Goal: Information Seeking & Learning: Learn about a topic

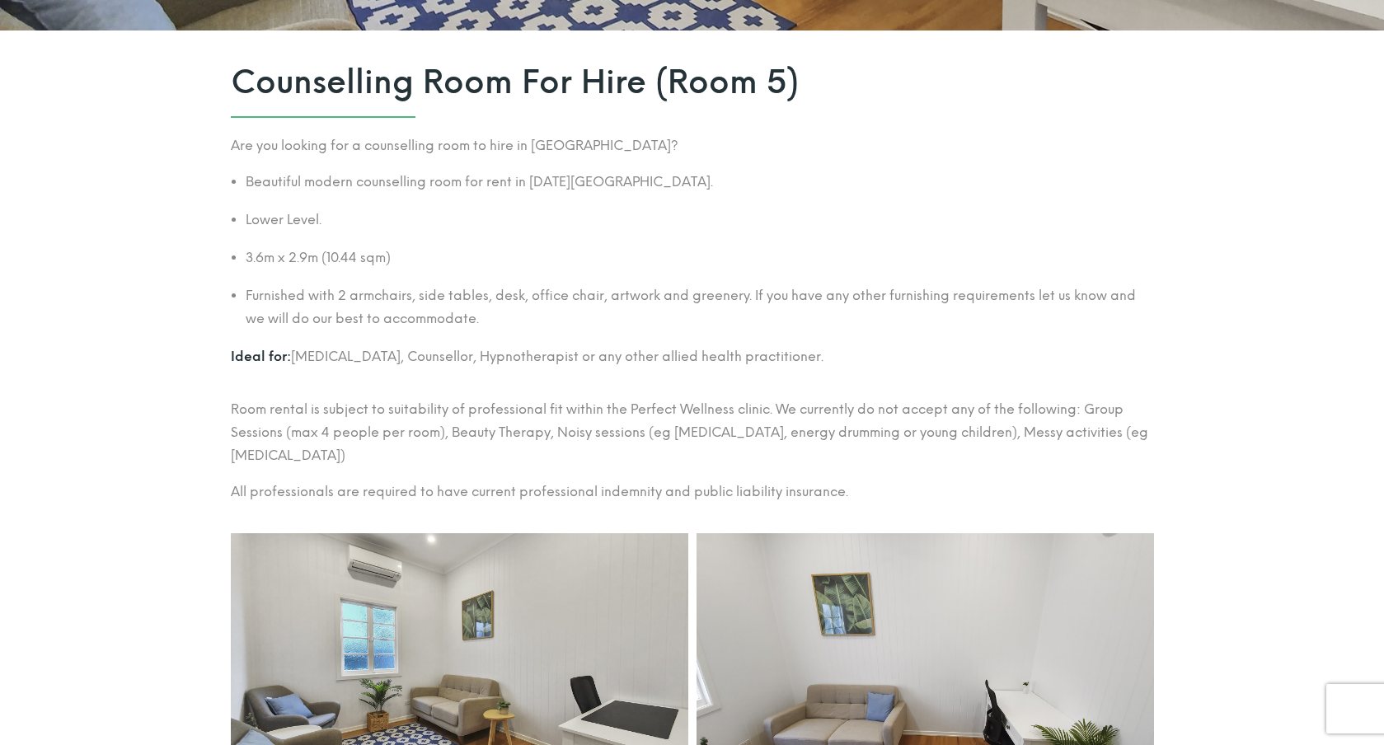
scroll to position [593, 0]
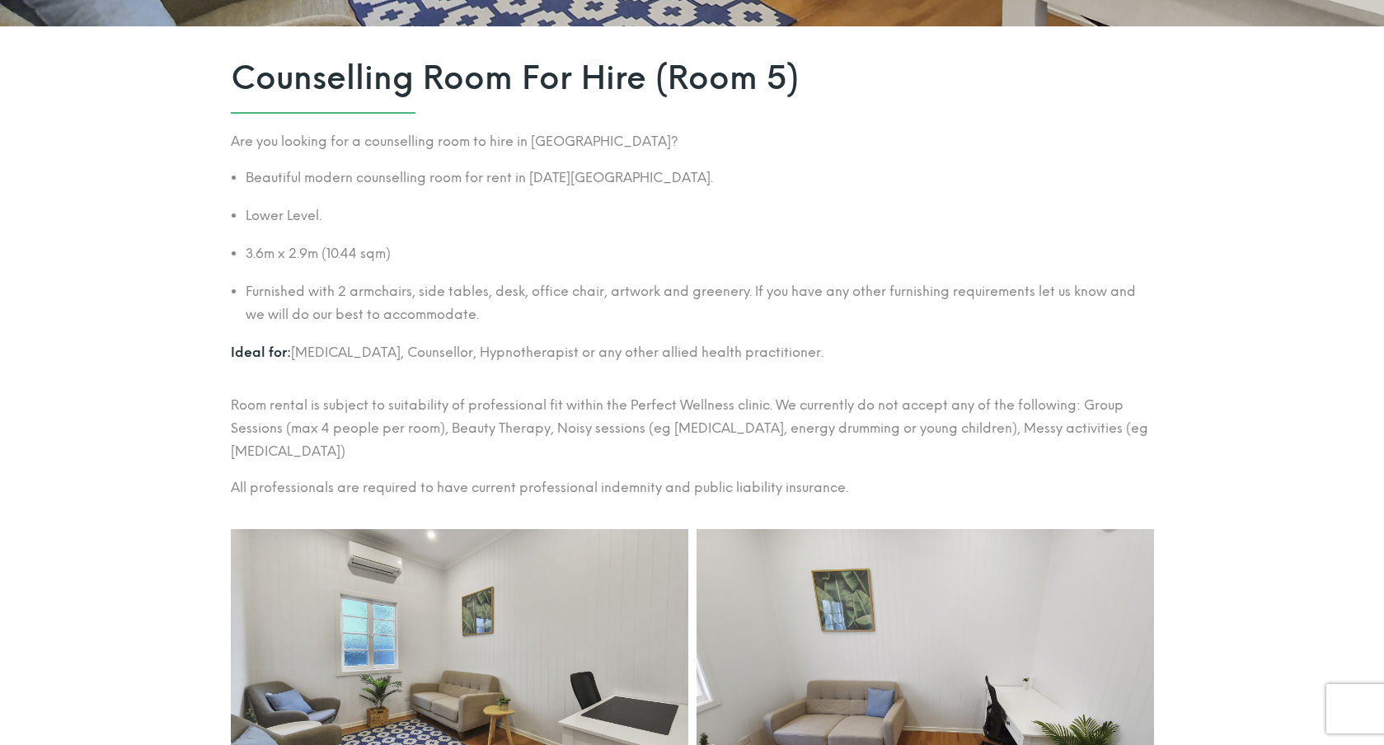
drag, startPoint x: 482, startPoint y: 173, endPoint x: 747, endPoint y: 173, distance: 264.6
click at [747, 173] on li "Beautiful modern counselling room for rent in [DATE][GEOGRAPHIC_DATA]." at bounding box center [700, 178] width 908 height 23
drag, startPoint x: 218, startPoint y: 212, endPoint x: 482, endPoint y: 271, distance: 271.2
click at [482, 271] on section "Counselling Room For Hire (Room 5) Are you looking for a counselling room to hi…" at bounding box center [692, 273] width 1384 height 495
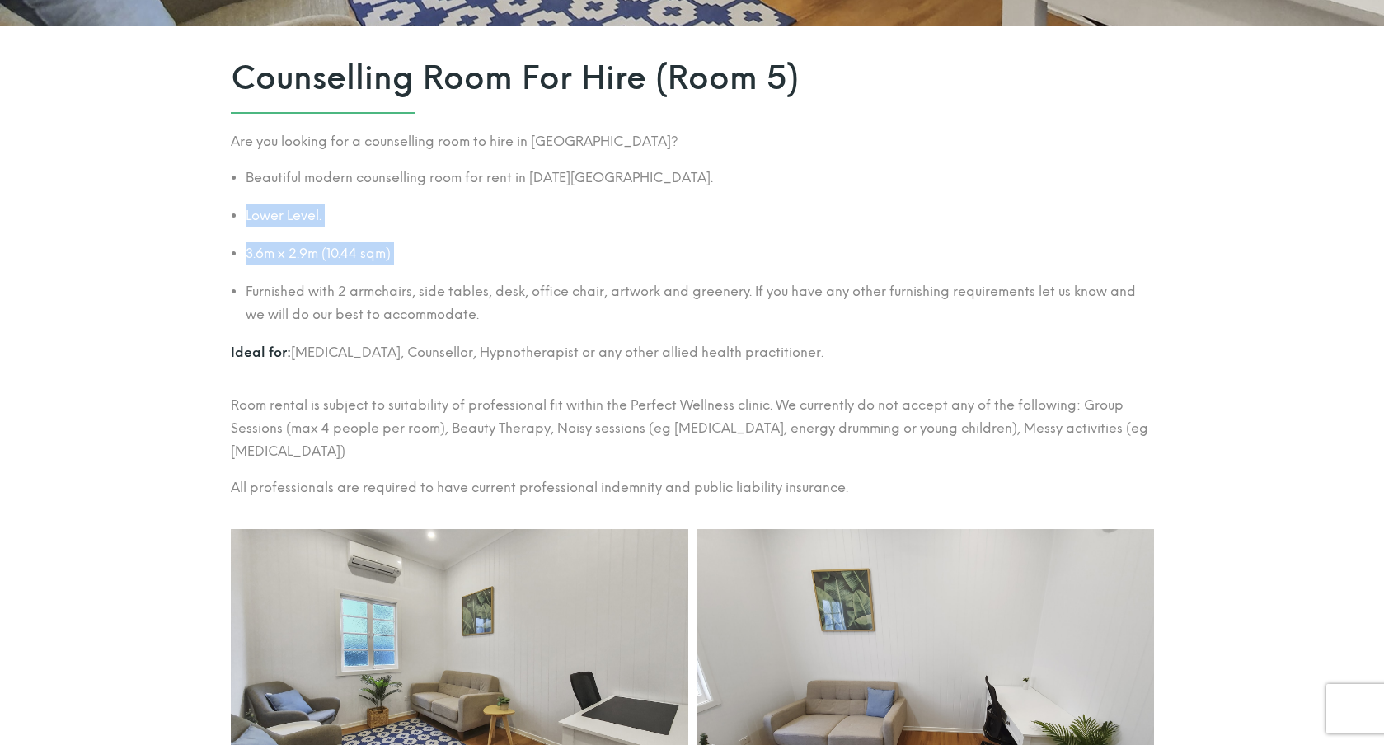
click at [482, 271] on ul "Beautiful modern counselling room for rent in [DATE][GEOGRAPHIC_DATA]. [GEOGRAP…" at bounding box center [692, 247] width 923 height 160
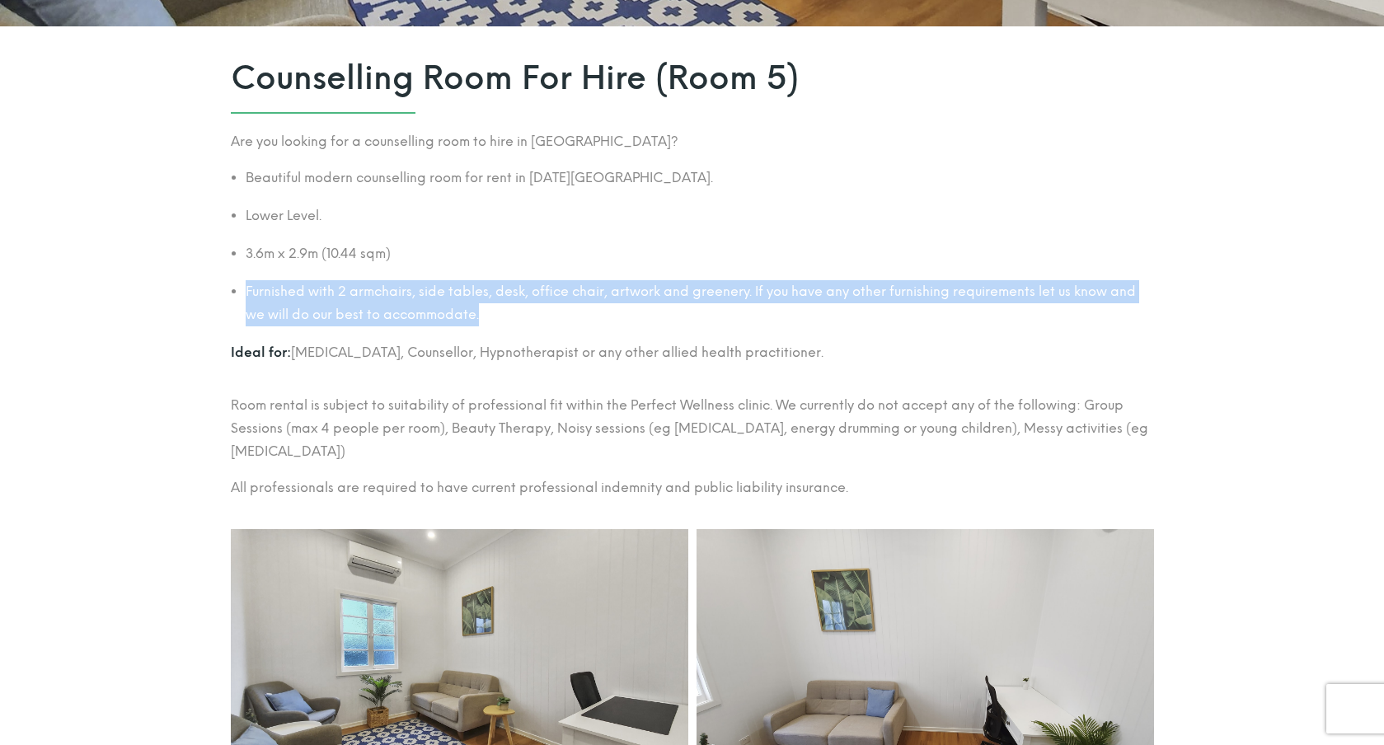
drag, startPoint x: 223, startPoint y: 300, endPoint x: 612, endPoint y: 311, distance: 389.3
click at [612, 311] on div "Counselling Room For Hire (Room 5) Are you looking for a counselling room to hi…" at bounding box center [693, 286] width 940 height 470
click at [612, 311] on li "Furnished with 2 armchairs, side tables, desk, office chair, artwork and greene…" at bounding box center [700, 303] width 908 height 46
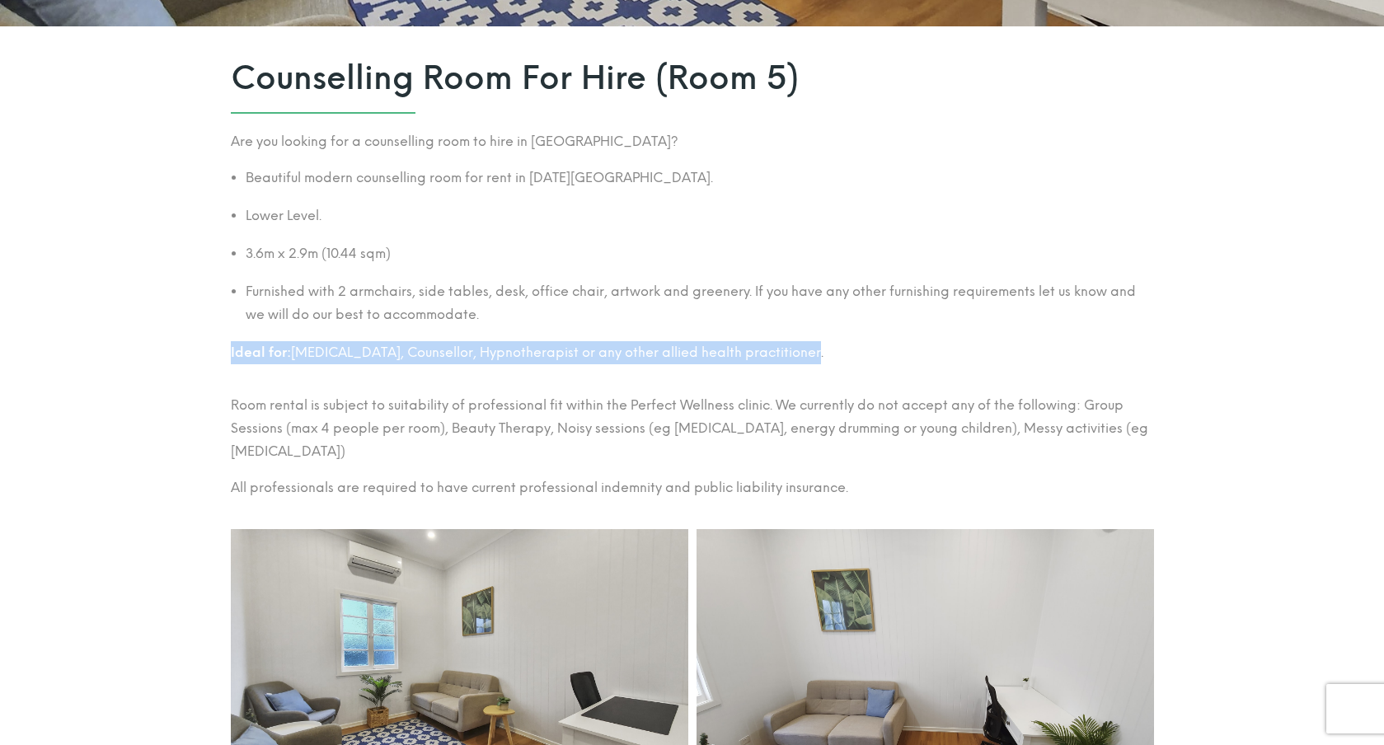
drag, startPoint x: 195, startPoint y: 346, endPoint x: 843, endPoint y: 381, distance: 648.1
click at [843, 381] on section "Counselling Room For Hire (Room 5) Are you looking for a counselling room to hi…" at bounding box center [692, 273] width 1384 height 495
click at [843, 381] on div "Counselling Room For Hire (Room 5) Are you looking for a counselling room to hi…" at bounding box center [692, 285] width 923 height 453
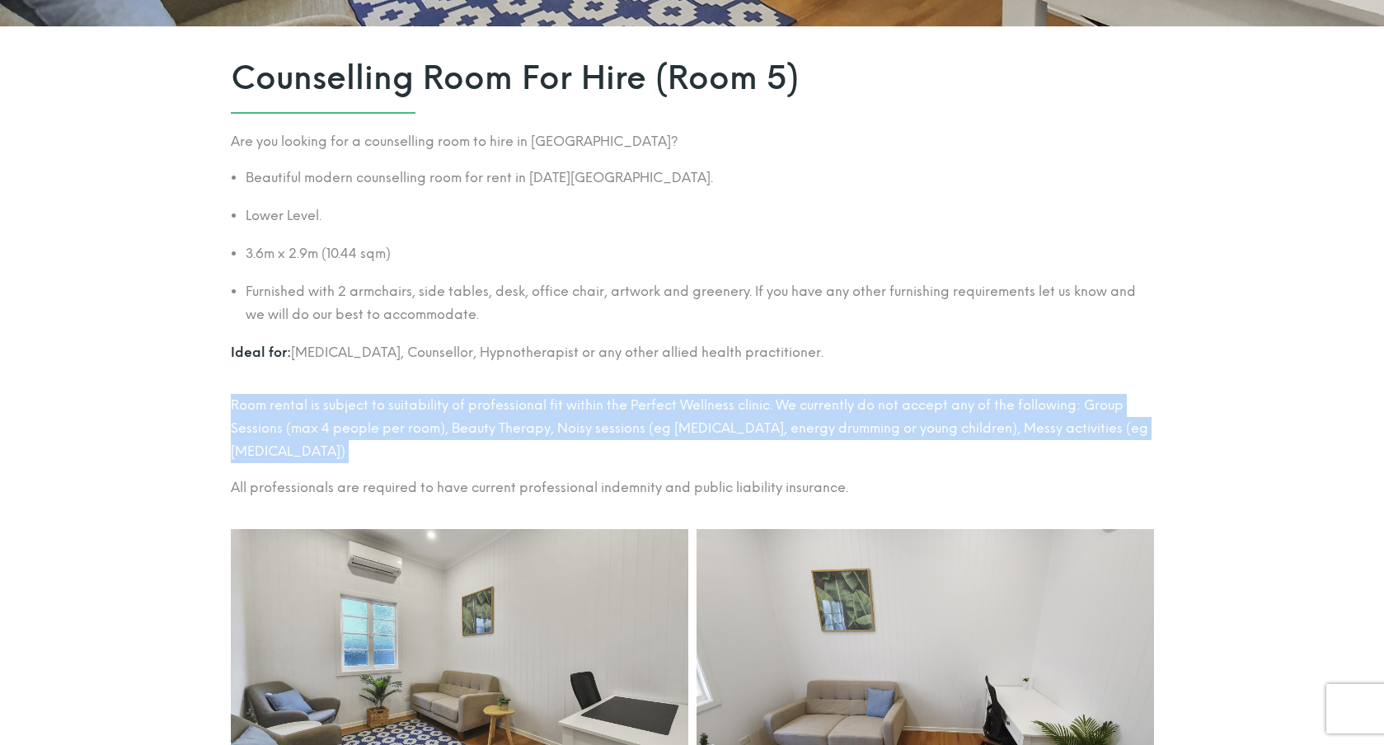
drag, startPoint x: 210, startPoint y: 406, endPoint x: 495, endPoint y: 463, distance: 290.2
click at [495, 463] on section "Counselling Room For Hire (Room 5) Are you looking for a counselling room to hi…" at bounding box center [692, 273] width 1384 height 495
click at [495, 463] on div "Room rental is subject to suitability of professional fit within the Perfect We…" at bounding box center [692, 447] width 923 height 106
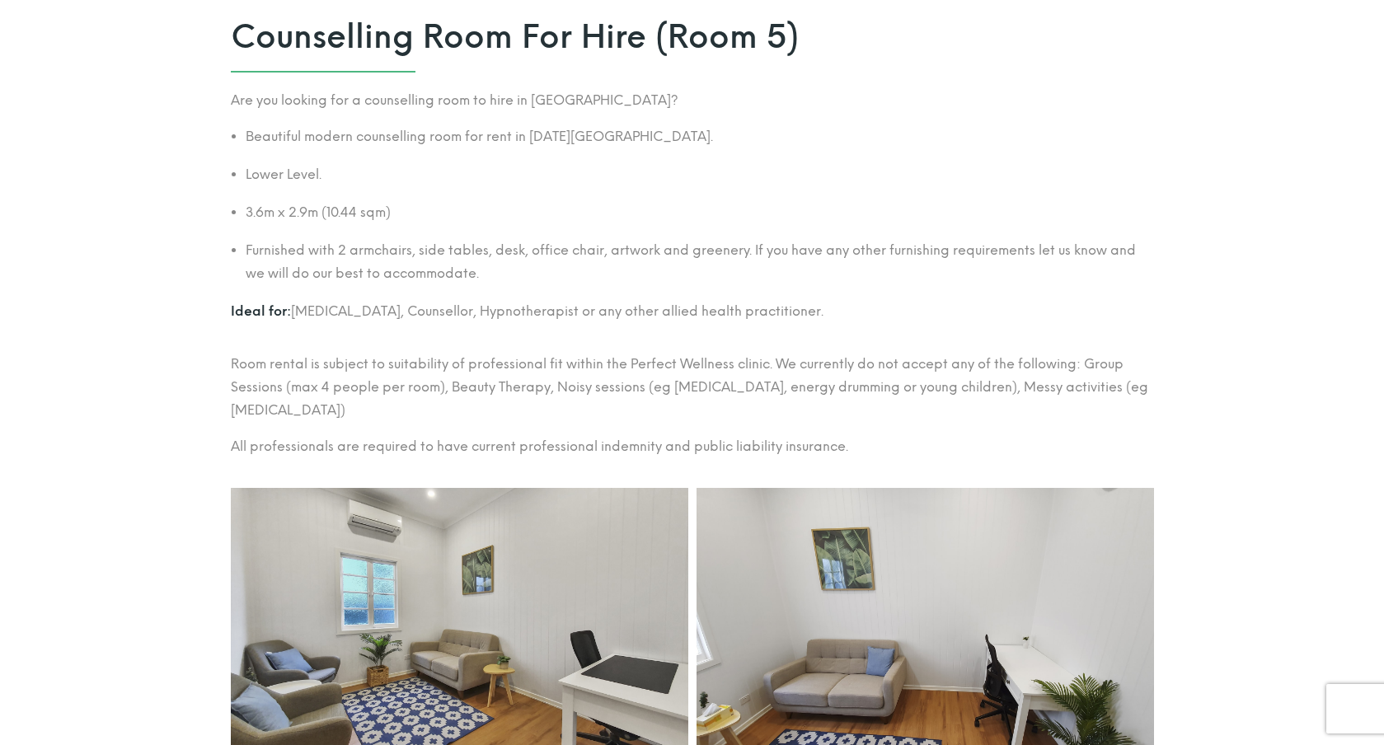
scroll to position [636, 0]
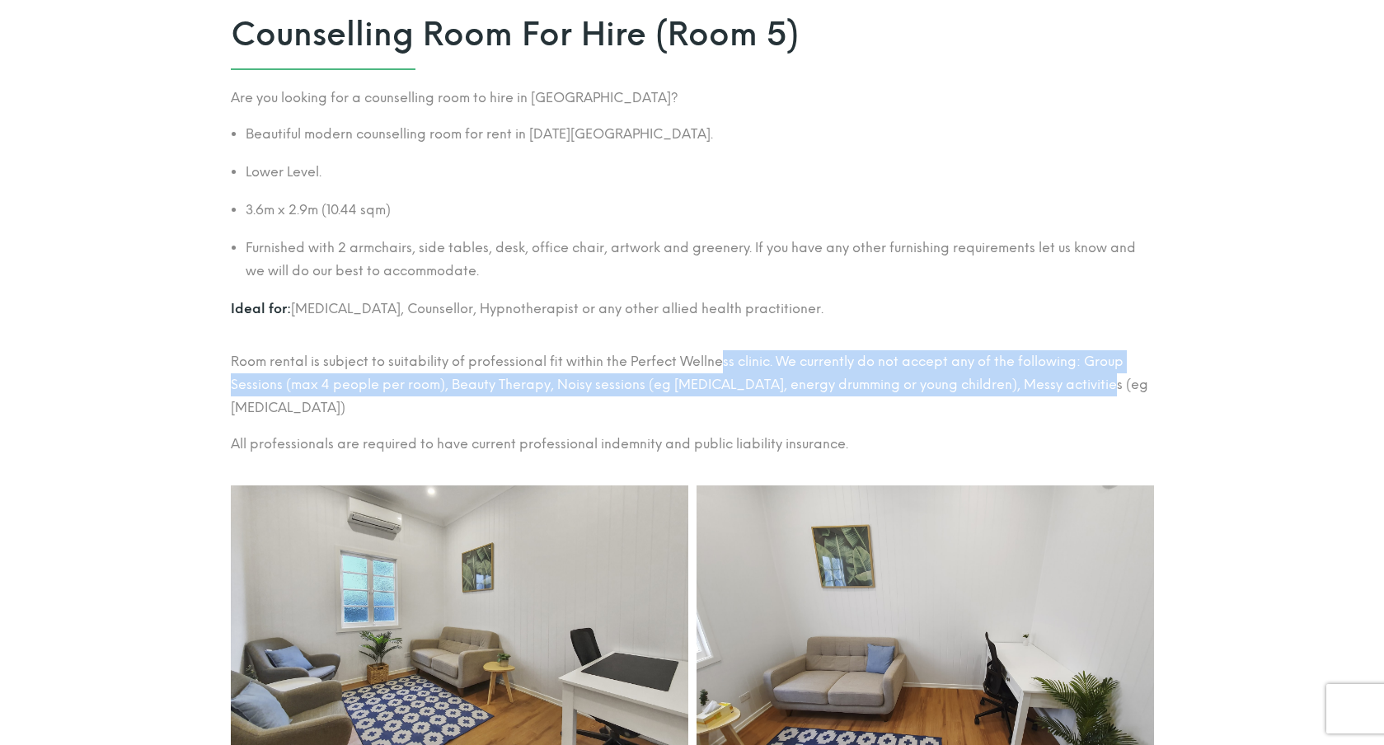
drag, startPoint x: 720, startPoint y: 360, endPoint x: 1101, endPoint y: 390, distance: 382.8
click at [1101, 390] on p "Room rental is subject to suitability of professional fit within the Perfect We…" at bounding box center [692, 384] width 923 height 69
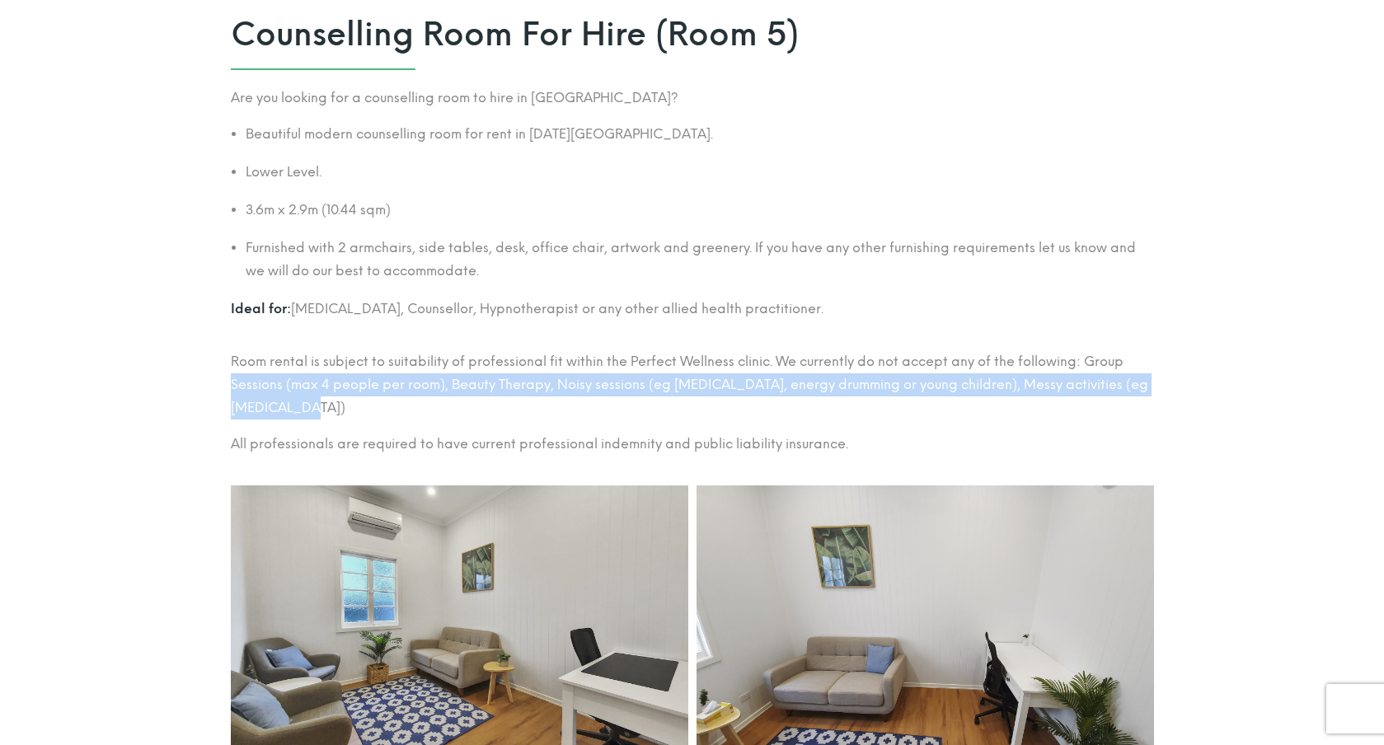
drag, startPoint x: 212, startPoint y: 382, endPoint x: 505, endPoint y: 411, distance: 294.1
click at [505, 411] on section "Counselling Room For Hire (Room 5) Are you looking for a counselling room to hi…" at bounding box center [692, 230] width 1384 height 495
click at [505, 411] on p "Room rental is subject to suitability of professional fit within the Perfect We…" at bounding box center [692, 384] width 923 height 69
drag, startPoint x: 420, startPoint y: 391, endPoint x: 908, endPoint y: 414, distance: 488.6
click at [908, 415] on p "Room rental is subject to suitability of professional fit within the Perfect We…" at bounding box center [692, 384] width 923 height 69
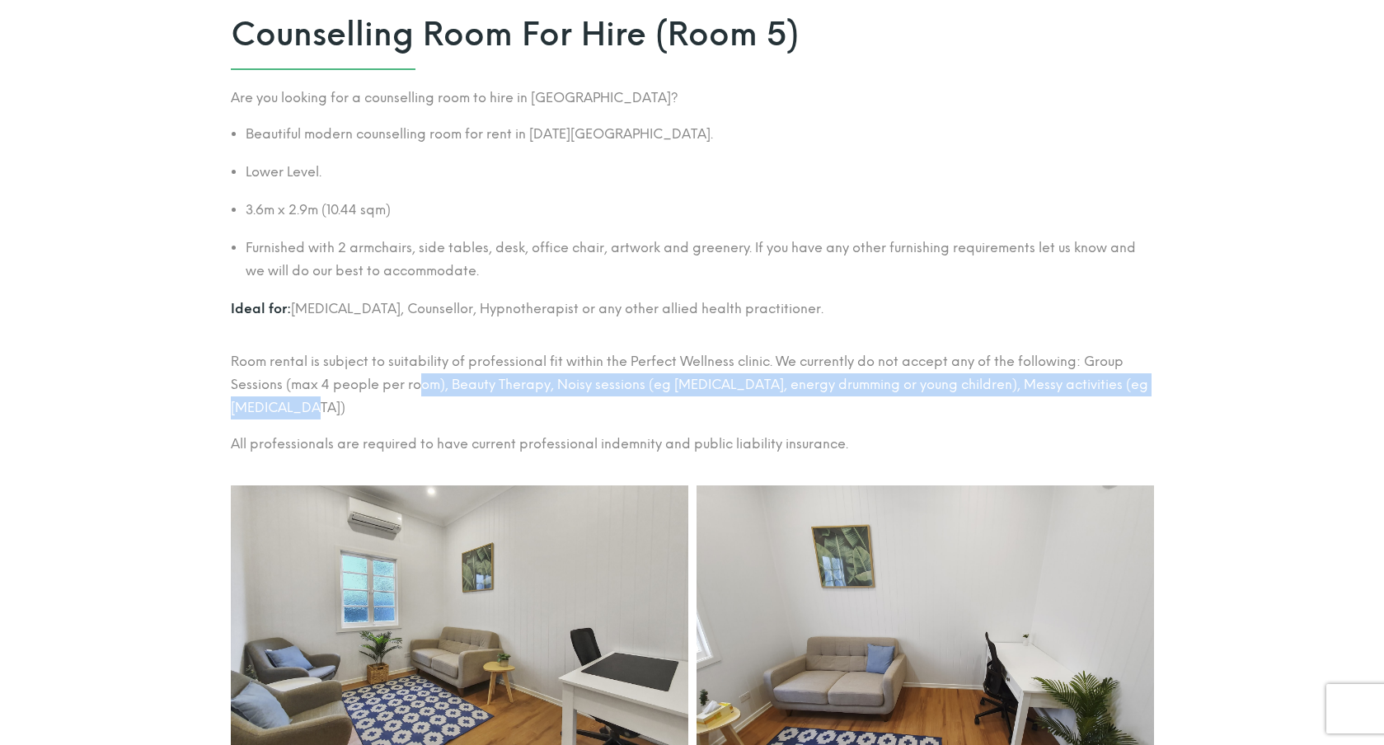
click at [908, 414] on p "Room rental is subject to suitability of professional fit within the Perfect We…" at bounding box center [692, 384] width 923 height 69
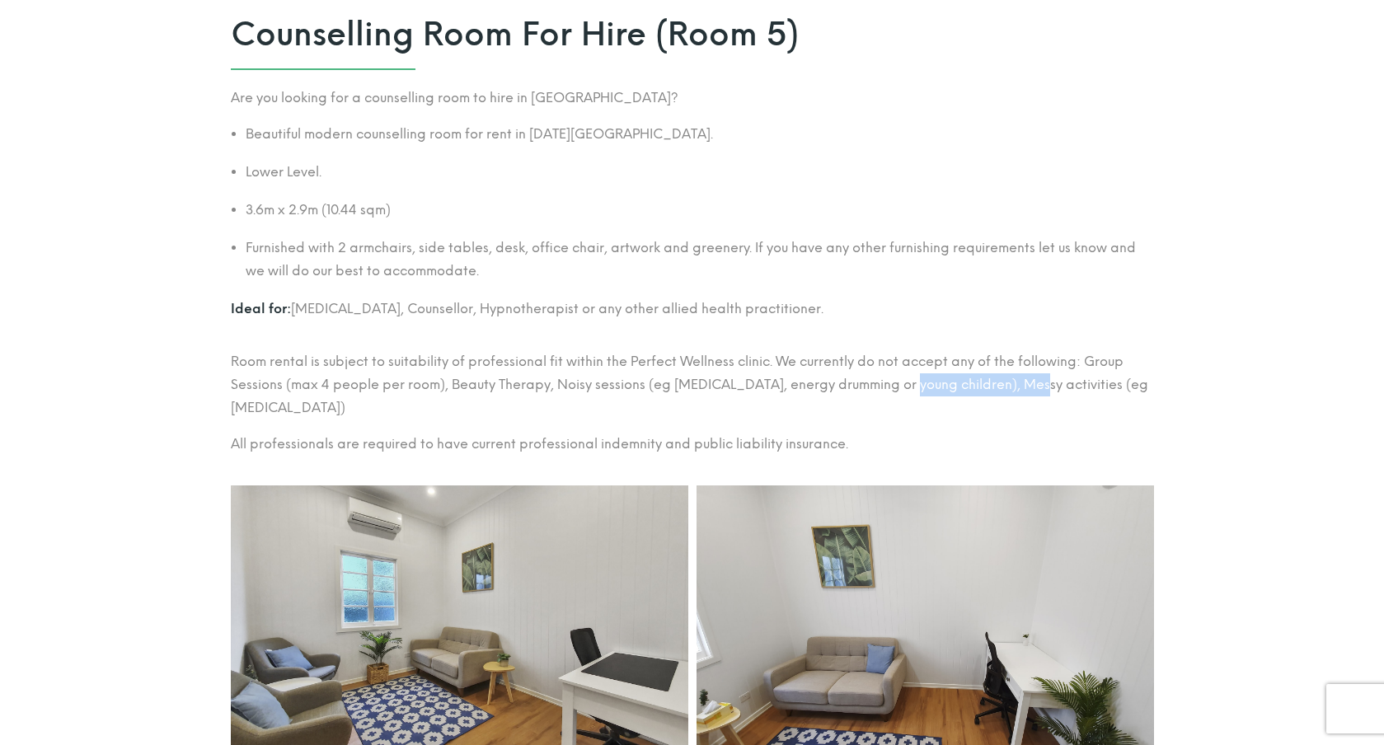
drag, startPoint x: 908, startPoint y: 392, endPoint x: 1035, endPoint y: 395, distance: 127.8
click at [1035, 395] on p "Room rental is subject to suitability of professional fit within the Perfect We…" at bounding box center [692, 384] width 923 height 69
click at [1034, 395] on p "Room rental is subject to suitability of professional fit within the Perfect We…" at bounding box center [692, 384] width 923 height 69
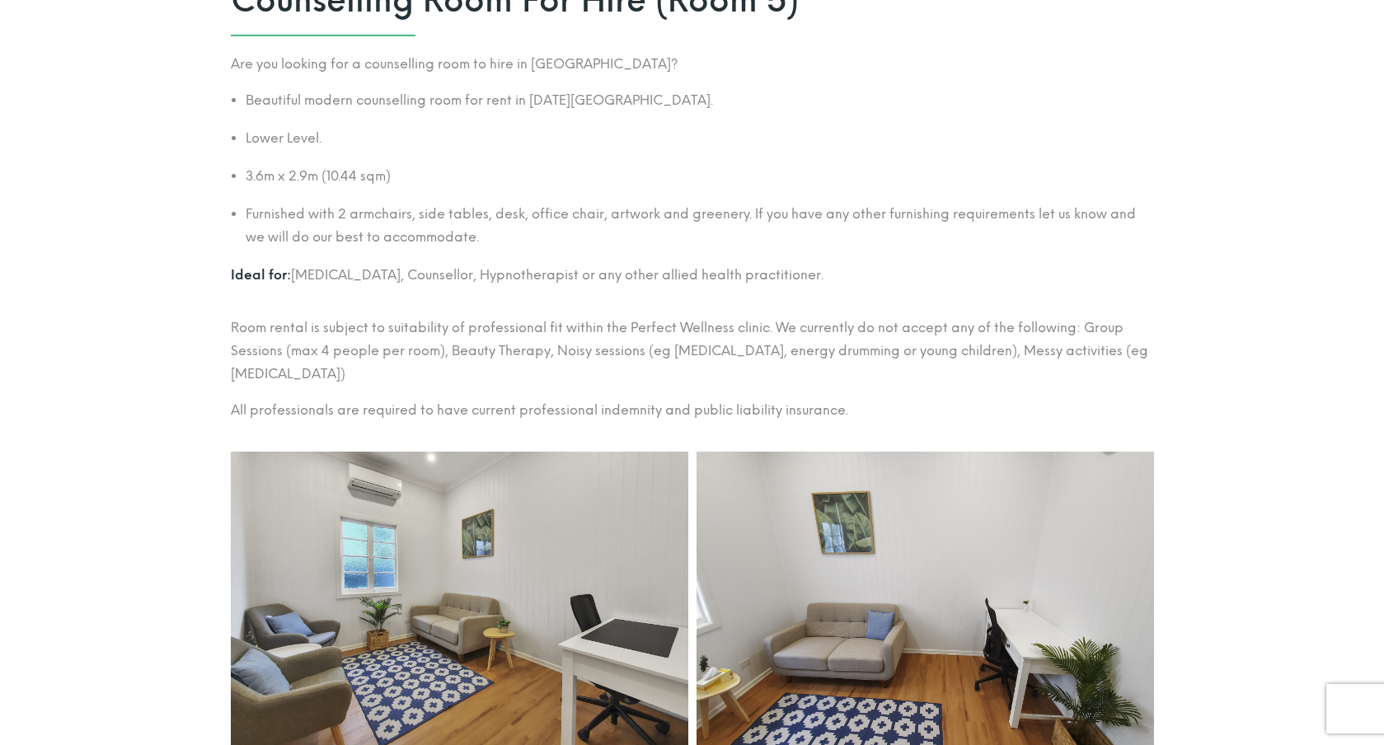
scroll to position [671, 0]
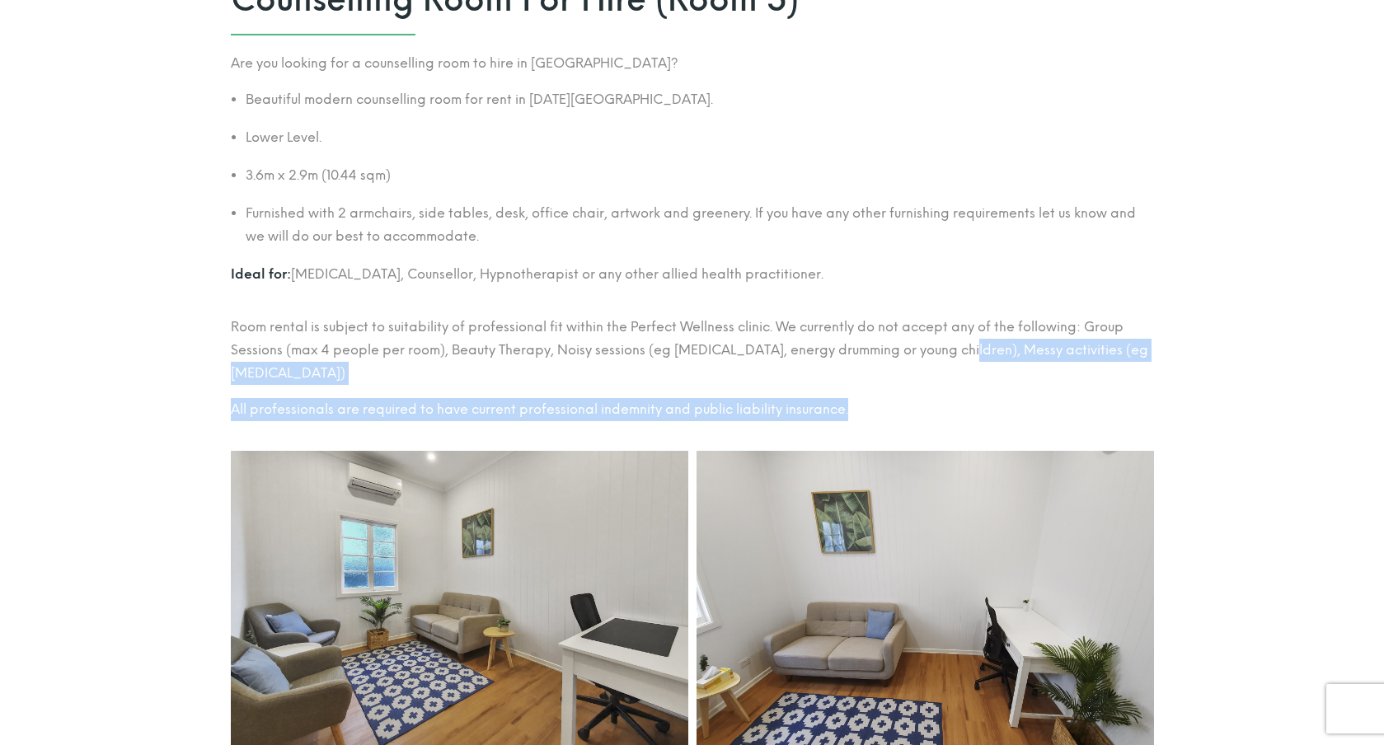
drag, startPoint x: 961, startPoint y: 344, endPoint x: 1098, endPoint y: 415, distance: 154.5
click at [1098, 415] on div "Room rental is subject to suitability of professional fit within the Perfect We…" at bounding box center [692, 369] width 923 height 106
click at [1098, 415] on p "All professionals are required to have current professional indemnity and publi…" at bounding box center [692, 409] width 923 height 23
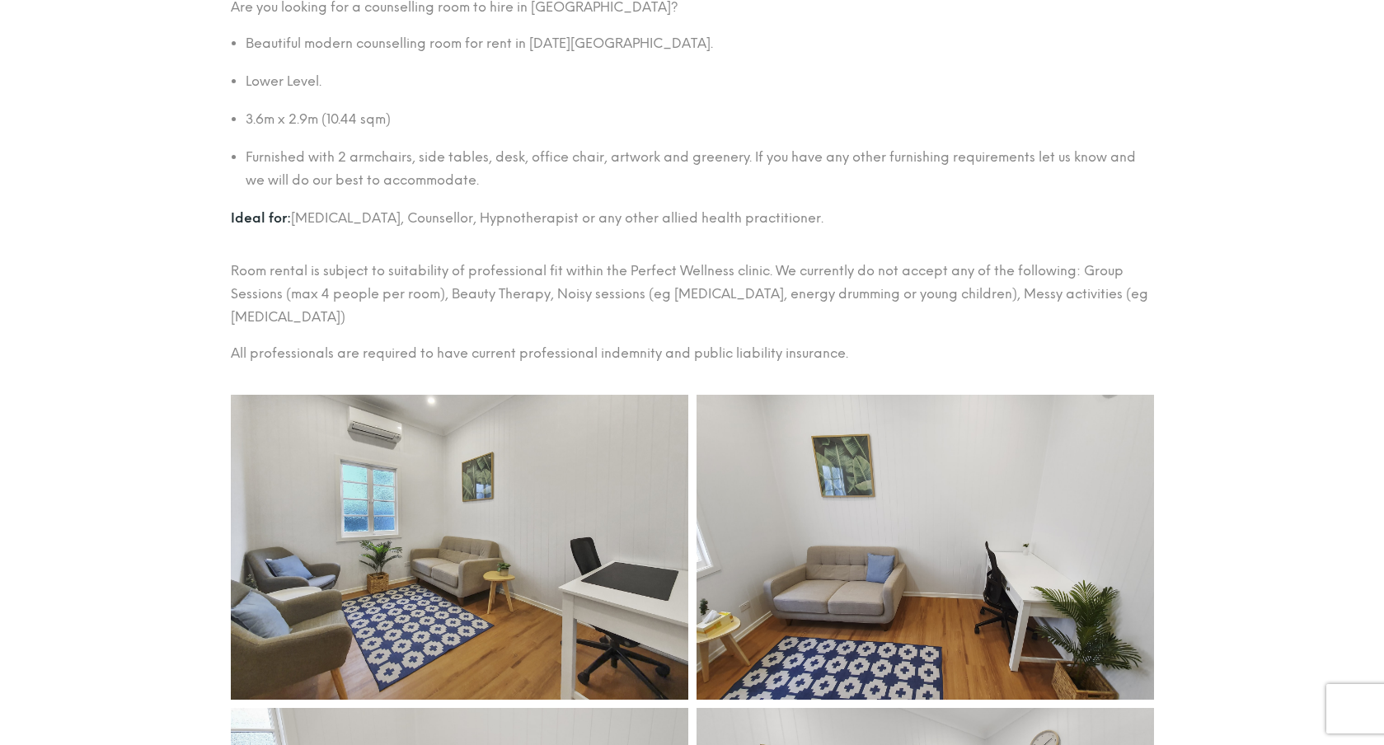
scroll to position [729, 0]
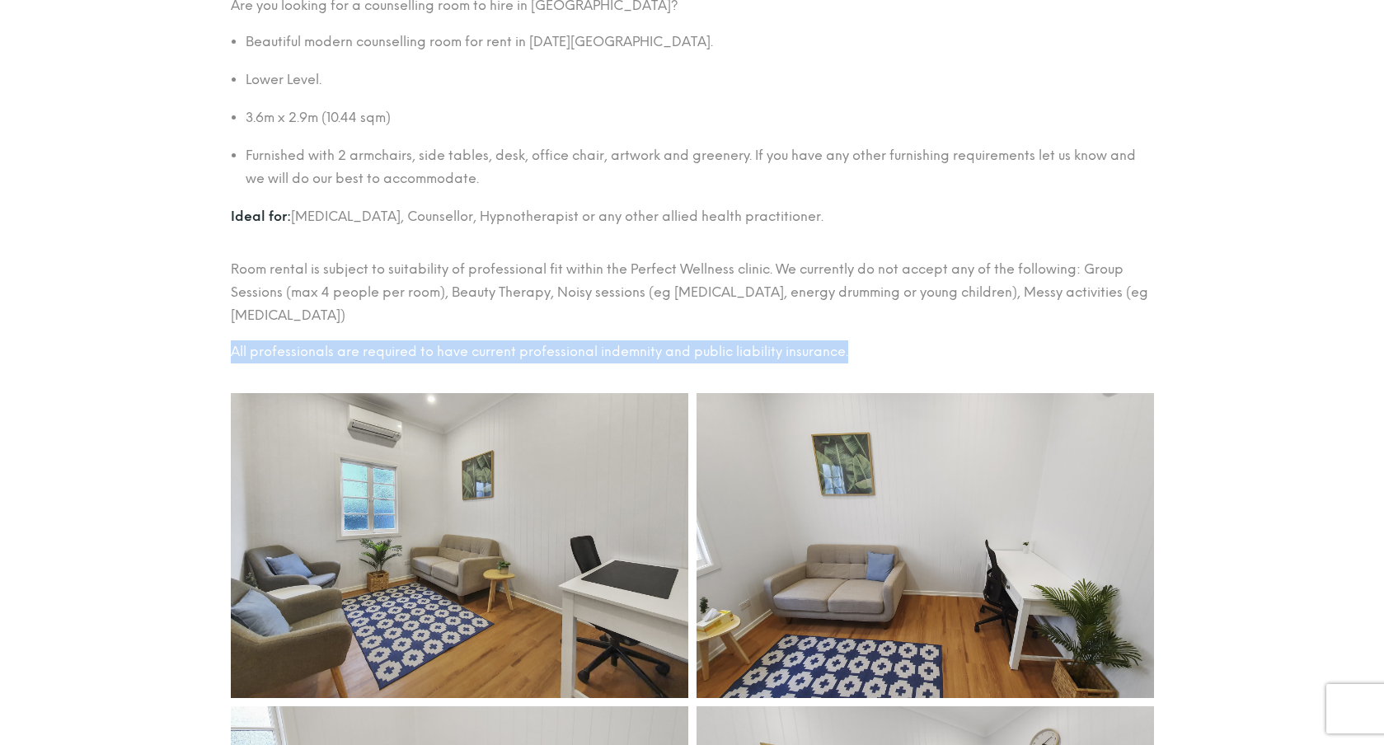
drag, startPoint x: 314, startPoint y: 337, endPoint x: 828, endPoint y: 371, distance: 514.7
click at [828, 371] on div "Room rental is subject to suitability of professional fit within the Perfect We…" at bounding box center [692, 317] width 923 height 119
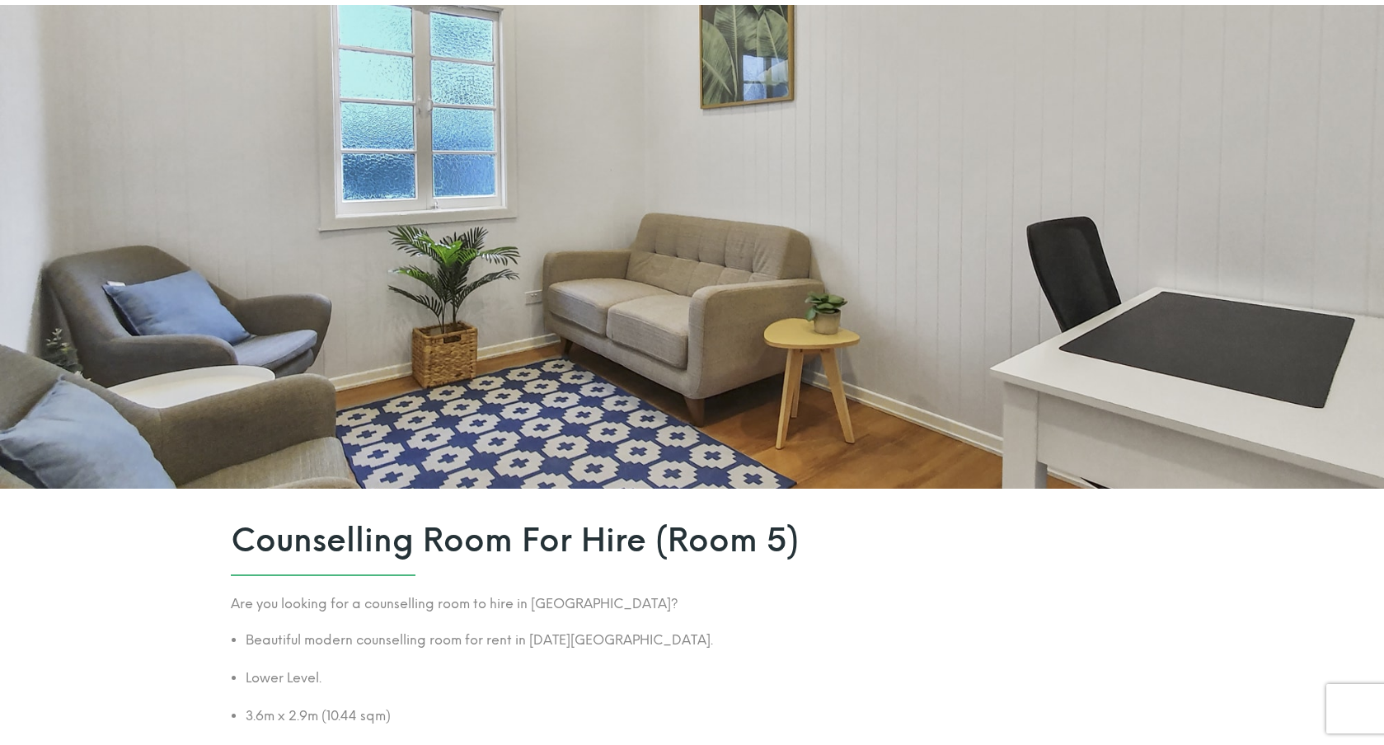
scroll to position [0, 0]
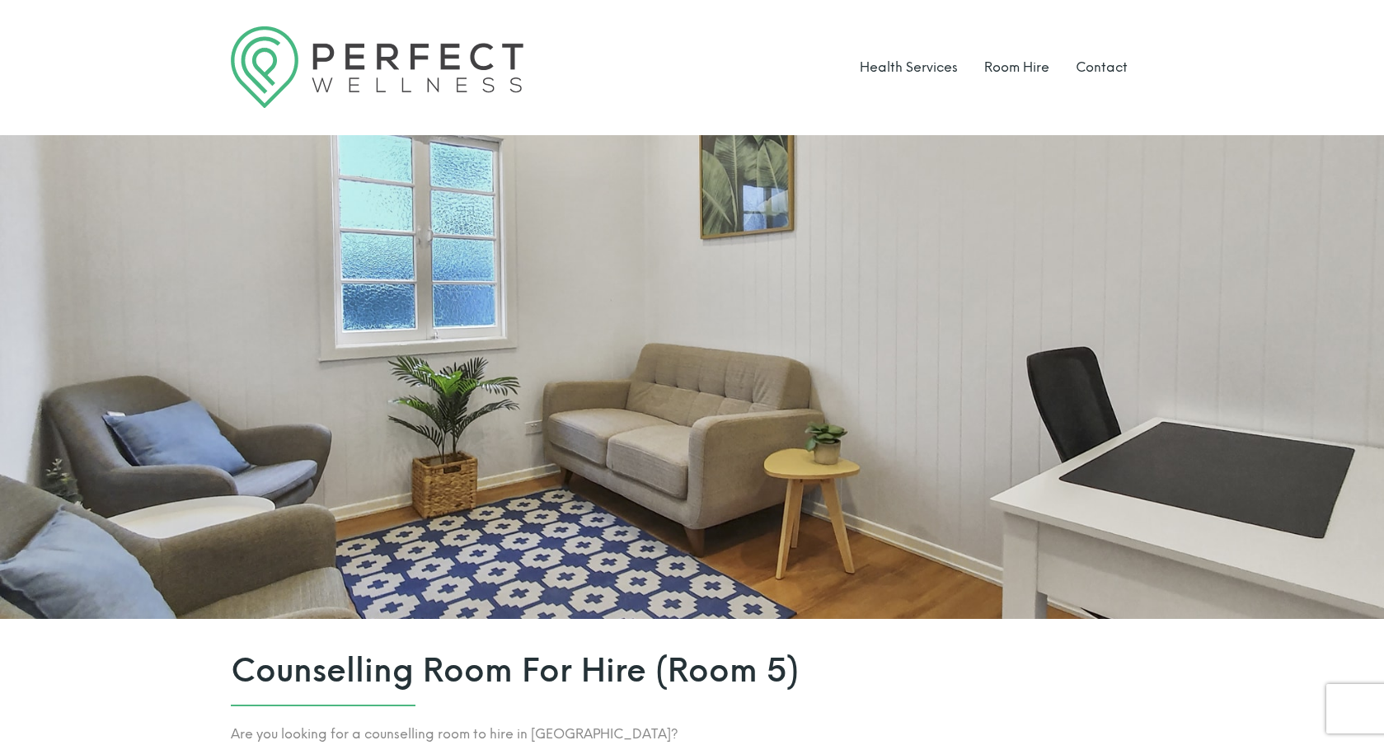
click at [1138, 312] on div at bounding box center [692, 377] width 1384 height 485
